Goal: Transaction & Acquisition: Purchase product/service

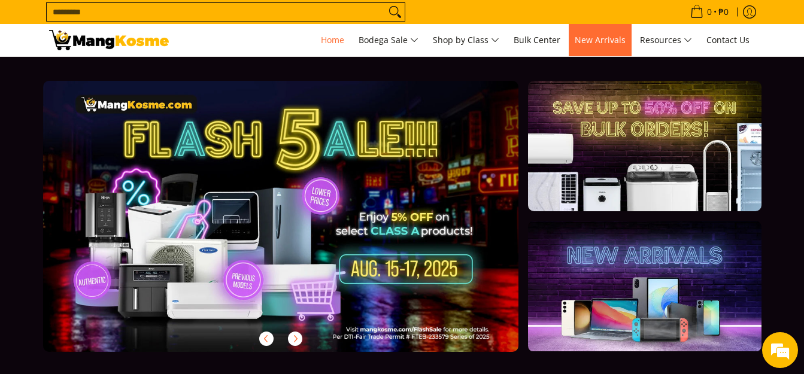
click at [614, 43] on span "New Arrivals" at bounding box center [600, 39] width 51 height 11
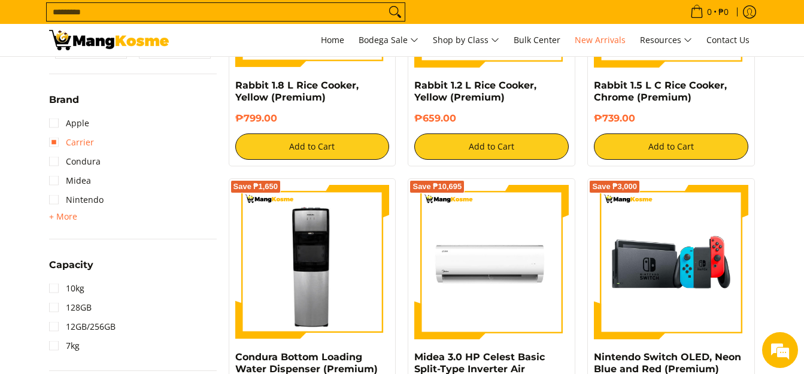
click at [85, 144] on link "Carrier" at bounding box center [71, 142] width 45 height 19
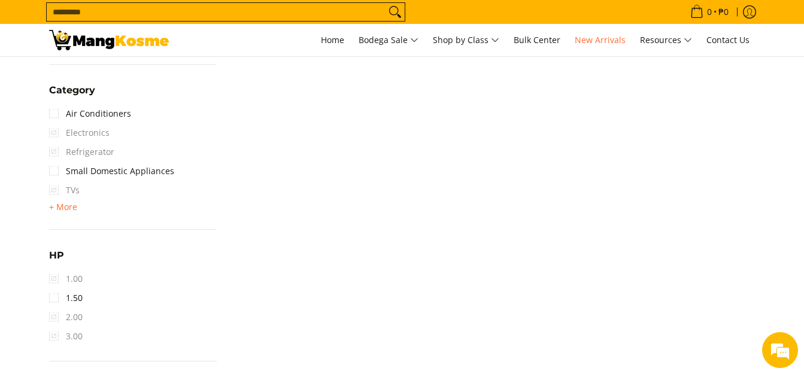
scroll to position [758, 0]
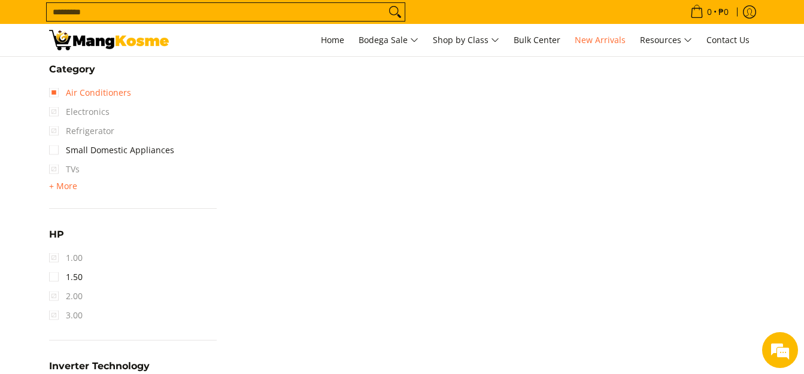
click at [84, 93] on link "Air Conditioners" at bounding box center [90, 92] width 82 height 19
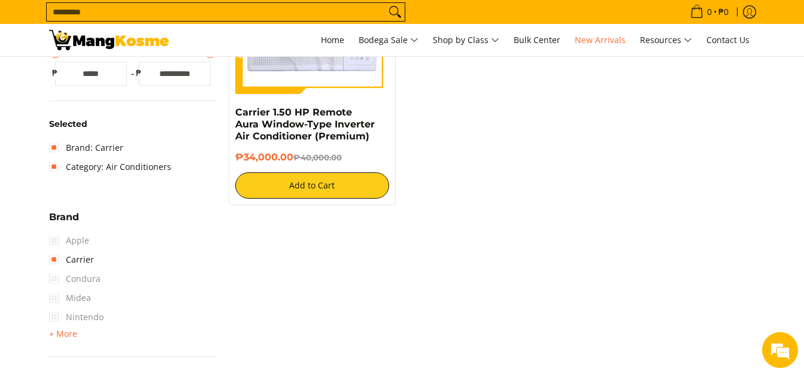
scroll to position [399, 0]
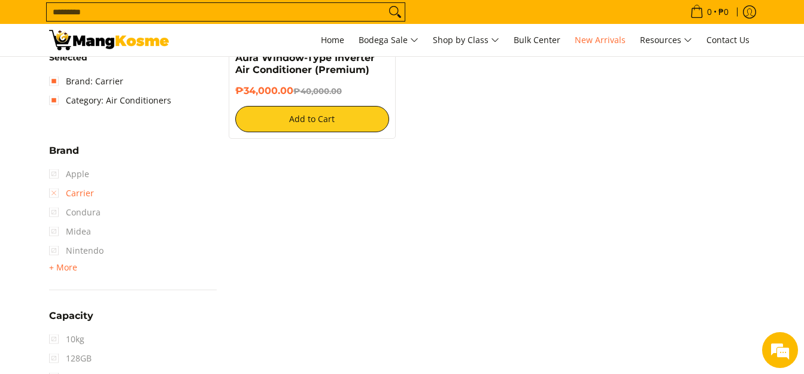
click at [51, 195] on link "Carrier" at bounding box center [71, 193] width 45 height 19
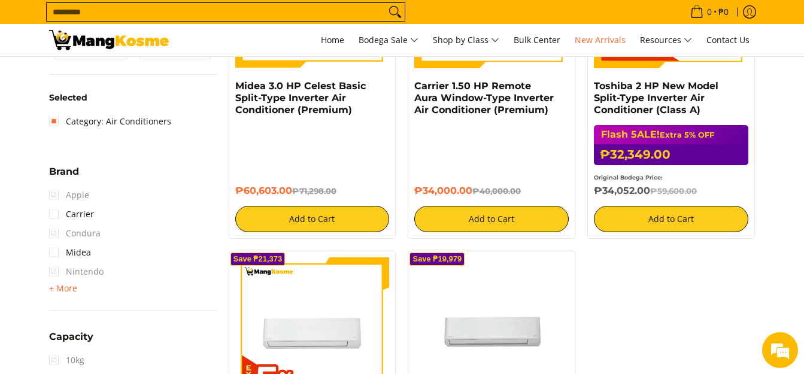
scroll to position [279, 0]
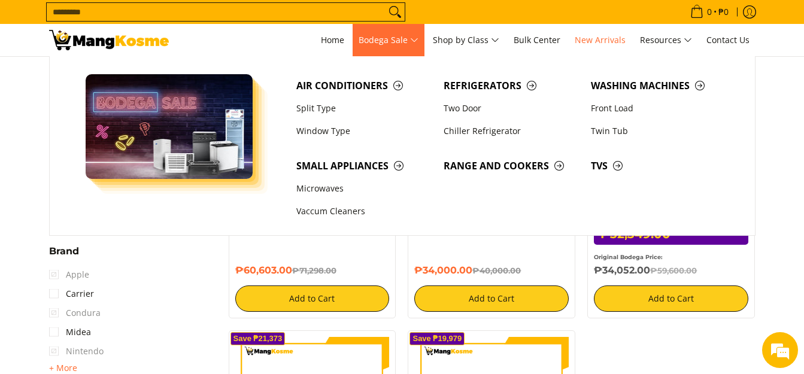
click at [378, 37] on span "Bodega Sale" at bounding box center [389, 40] width 60 height 15
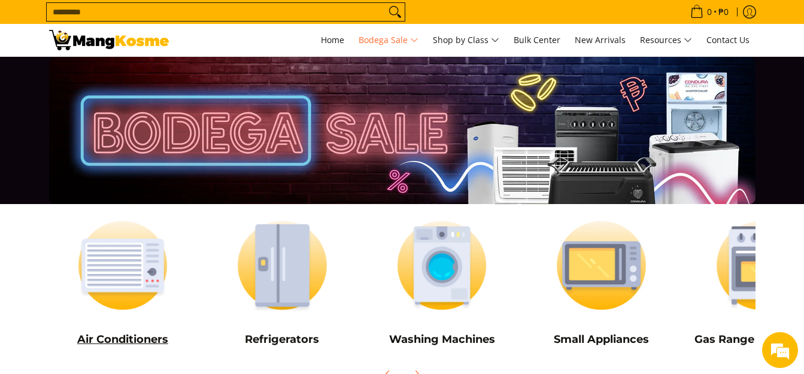
click at [119, 279] on img at bounding box center [123, 265] width 148 height 111
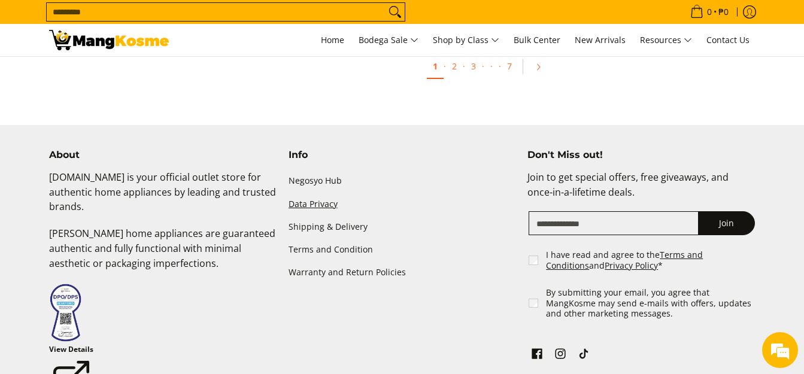
scroll to position [2693, 0]
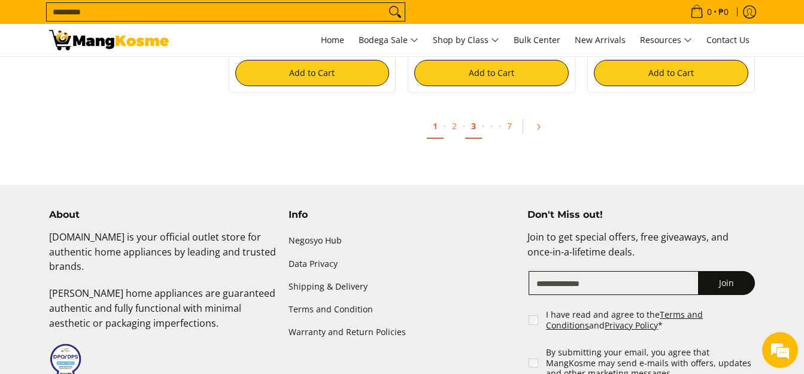
click at [473, 128] on link "3" at bounding box center [473, 126] width 17 height 25
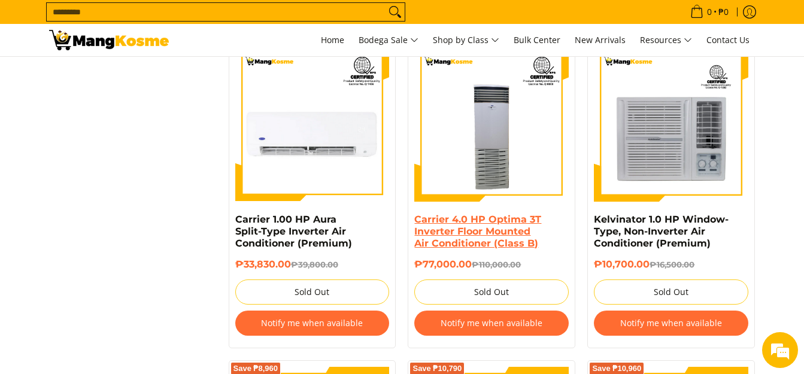
scroll to position [1855, 0]
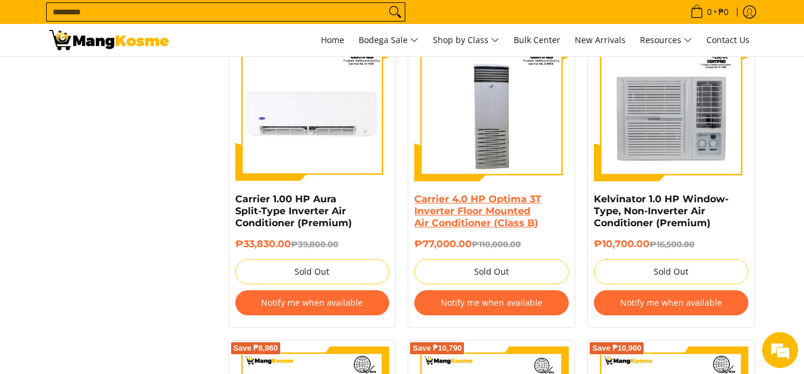
click at [468, 206] on link "Carrier 4.0 HP Optima 3T Inverter Floor Mounted Air Conditioner (Class B)" at bounding box center [477, 210] width 127 height 35
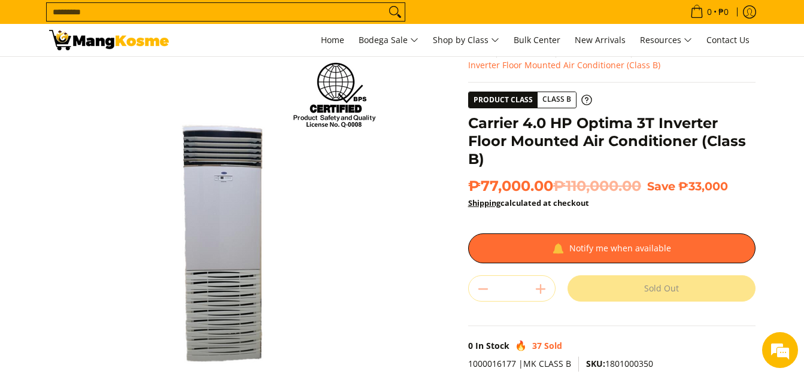
scroll to position [60, 0]
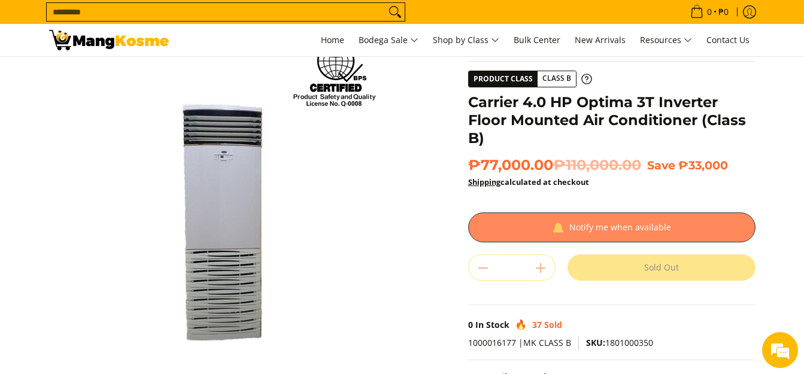
click at [637, 230] on div at bounding box center [611, 227] width 287 height 30
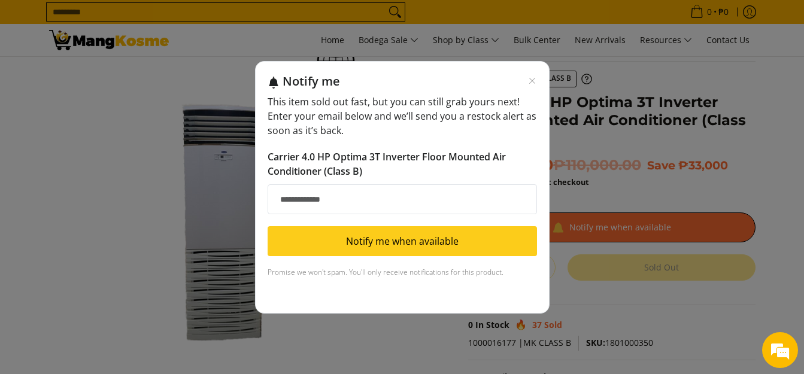
click at [300, 199] on input "Email address" at bounding box center [402, 199] width 269 height 30
type input "**********"
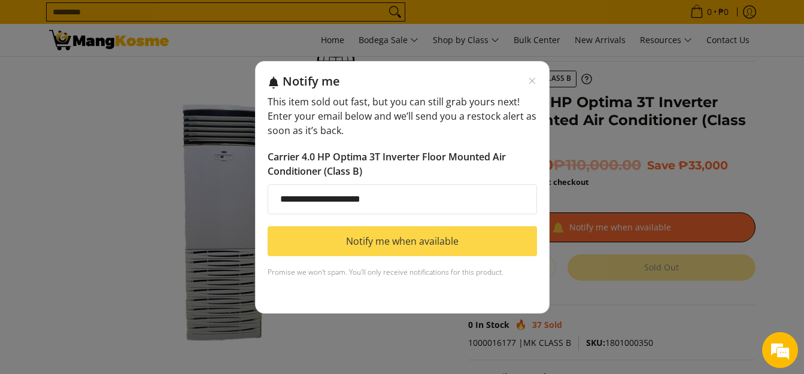
click at [409, 243] on button "Notify me when available" at bounding box center [402, 241] width 269 height 30
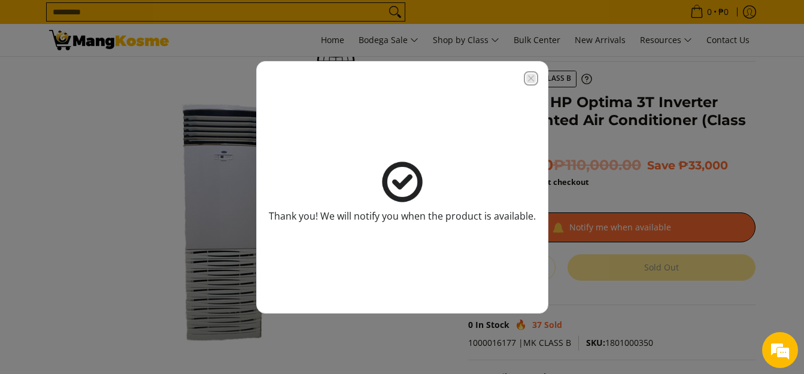
click at [526, 80] on icon "Close modal" at bounding box center [531, 79] width 10 height 10
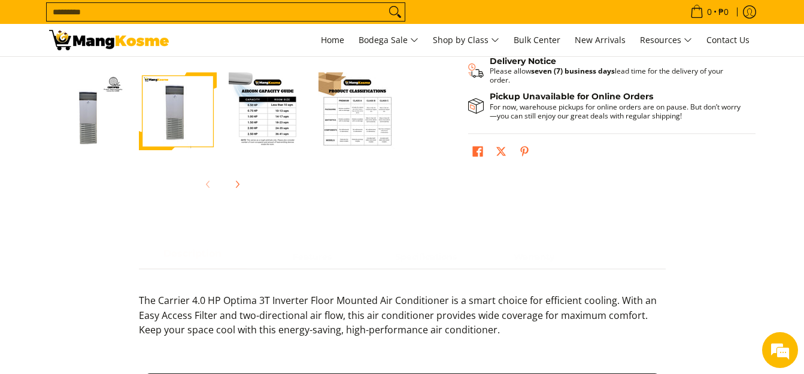
scroll to position [419, 0]
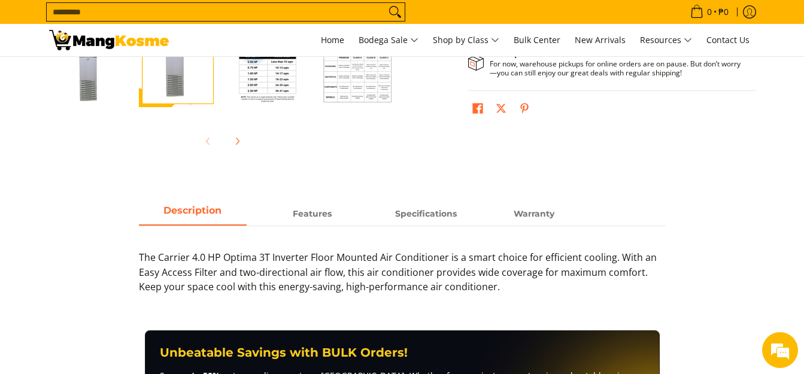
click at [263, 83] on img "Carrier 4.0 HP Optima 3T Inverter Floor Mounted Air Conditioner (Class B)-3" at bounding box center [268, 68] width 78 height 78
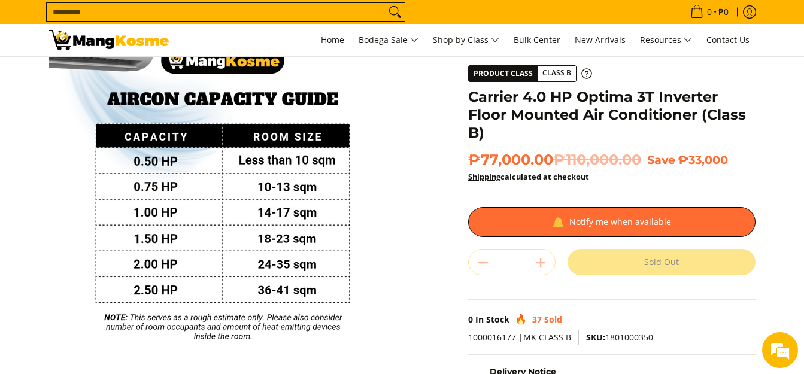
scroll to position [60, 0]
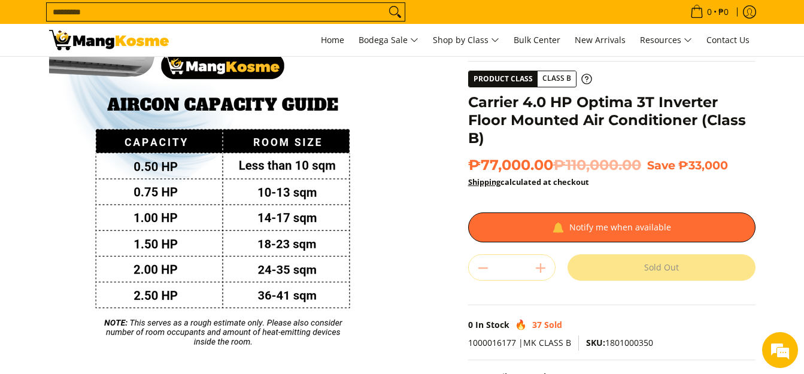
click at [428, 226] on div "Skip to Main Content Enable zoom Disable zoom Enable zoom Disable zoom Enable z…" at bounding box center [402, 276] width 718 height 511
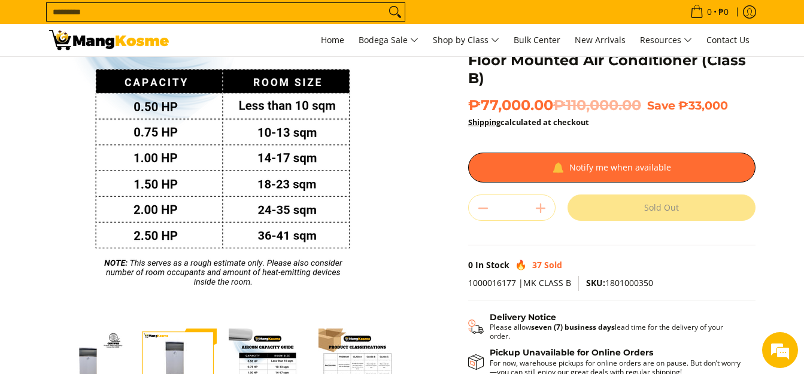
scroll to position [180, 0]
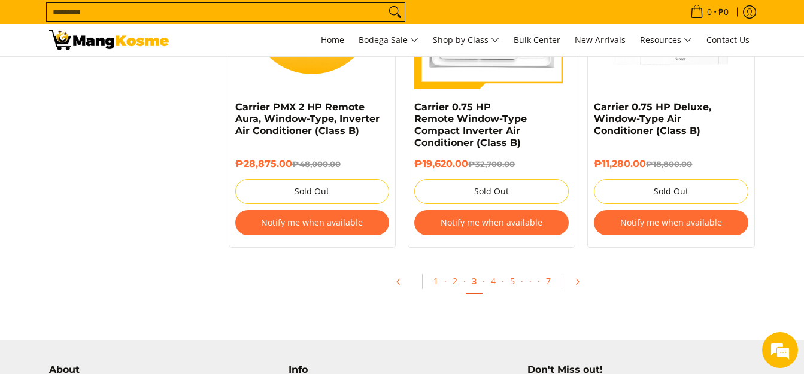
scroll to position [2639, 0]
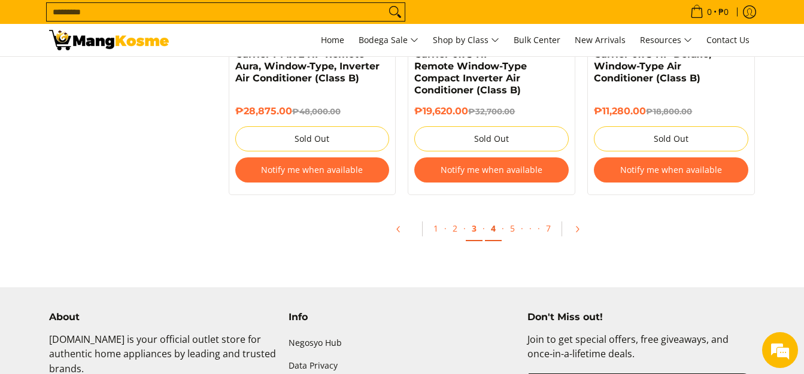
click at [494, 229] on link "4" at bounding box center [493, 229] width 17 height 25
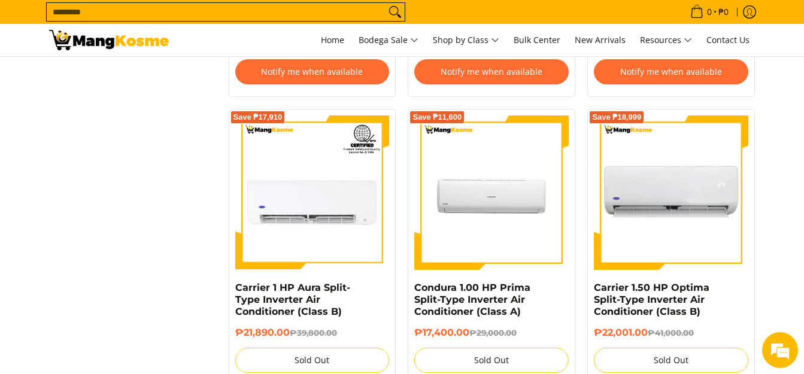
scroll to position [2633, 0]
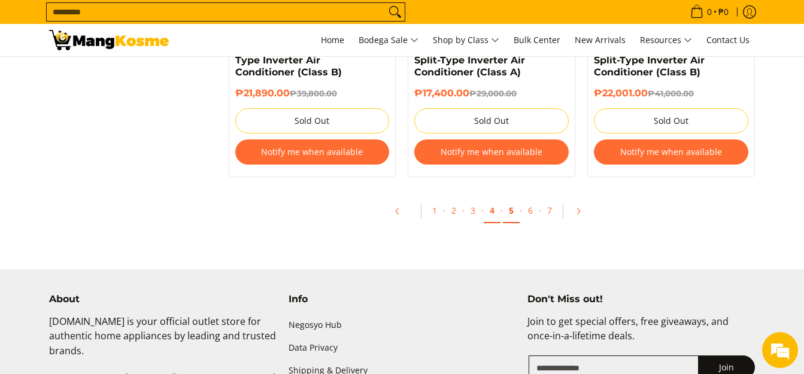
click at [509, 213] on link "5" at bounding box center [511, 211] width 17 height 25
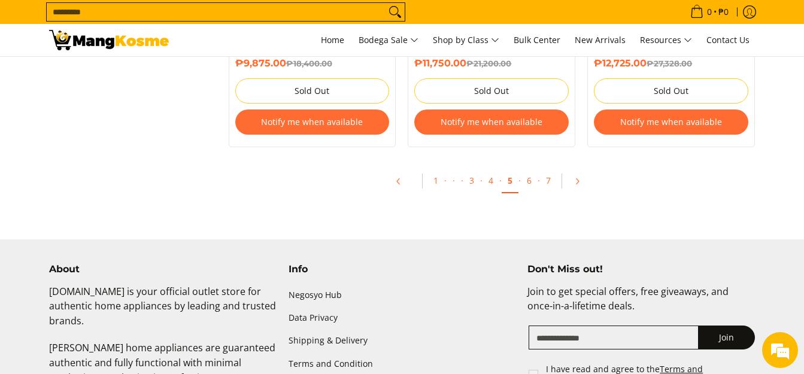
scroll to position [2633, 0]
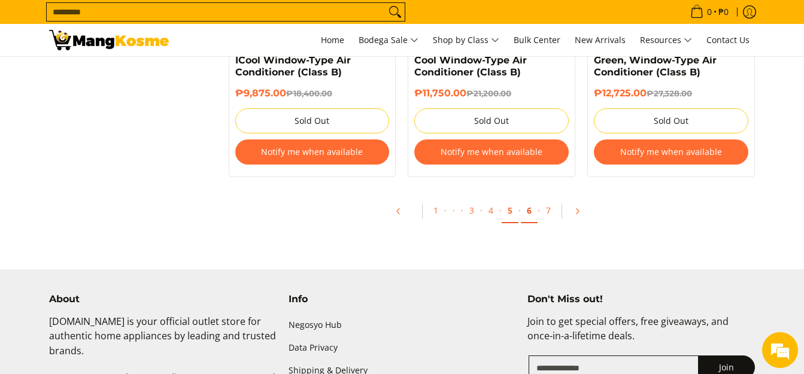
click at [528, 213] on link "6" at bounding box center [529, 211] width 17 height 25
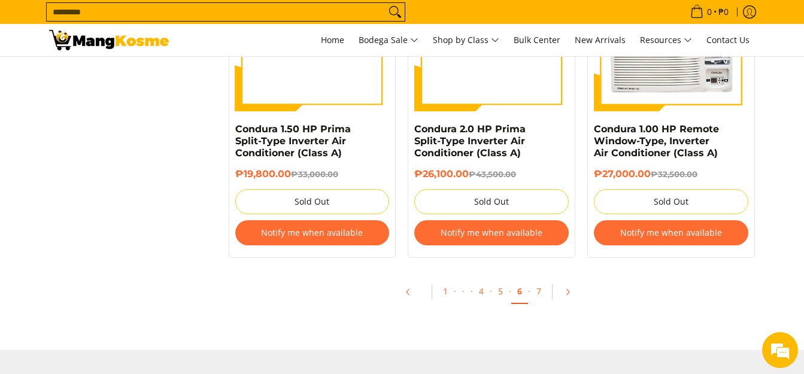
scroll to position [2574, 0]
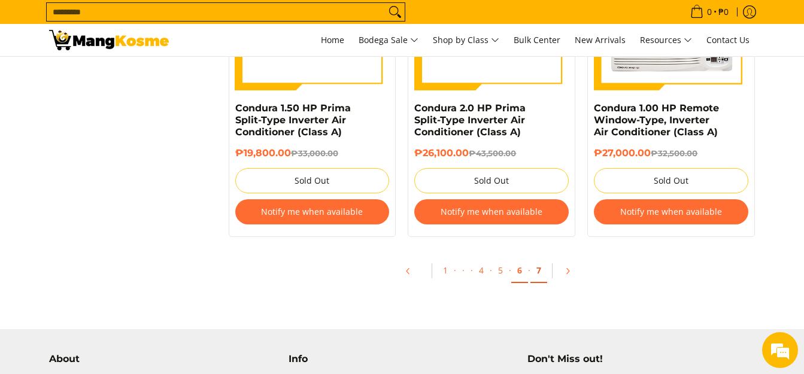
click at [537, 272] on link "7" at bounding box center [538, 271] width 17 height 25
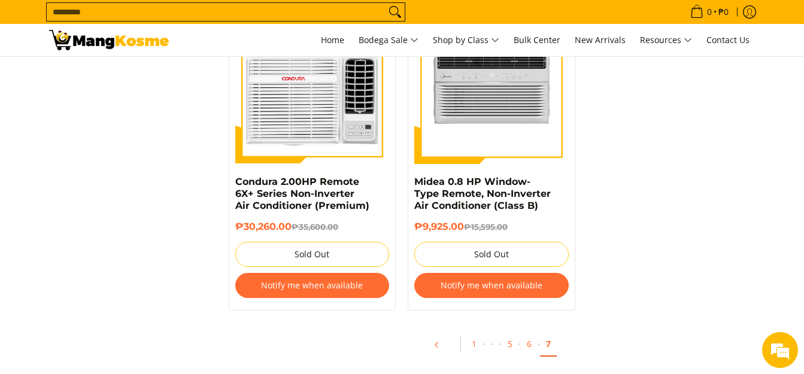
scroll to position [2394, 0]
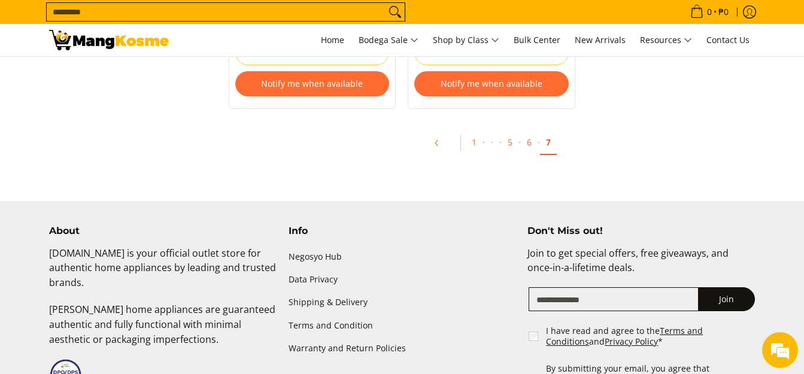
click at [550, 143] on link "7" at bounding box center [548, 142] width 17 height 25
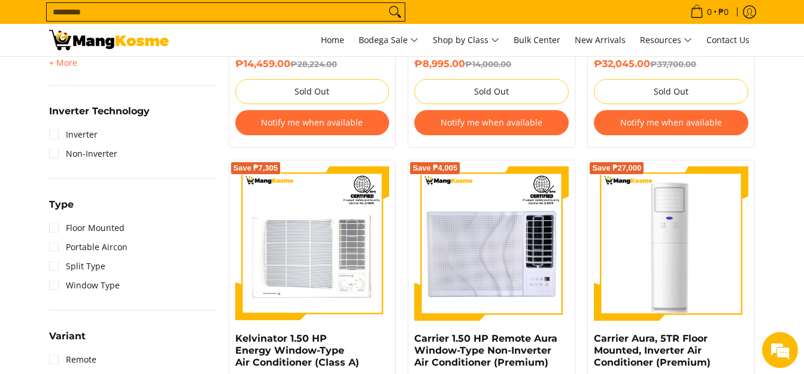
scroll to position [778, 0]
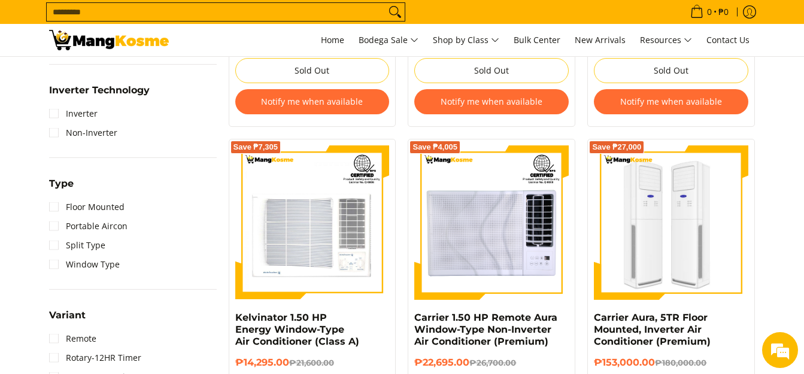
click at [669, 196] on img at bounding box center [671, 222] width 154 height 154
